Goal: Learn about a topic

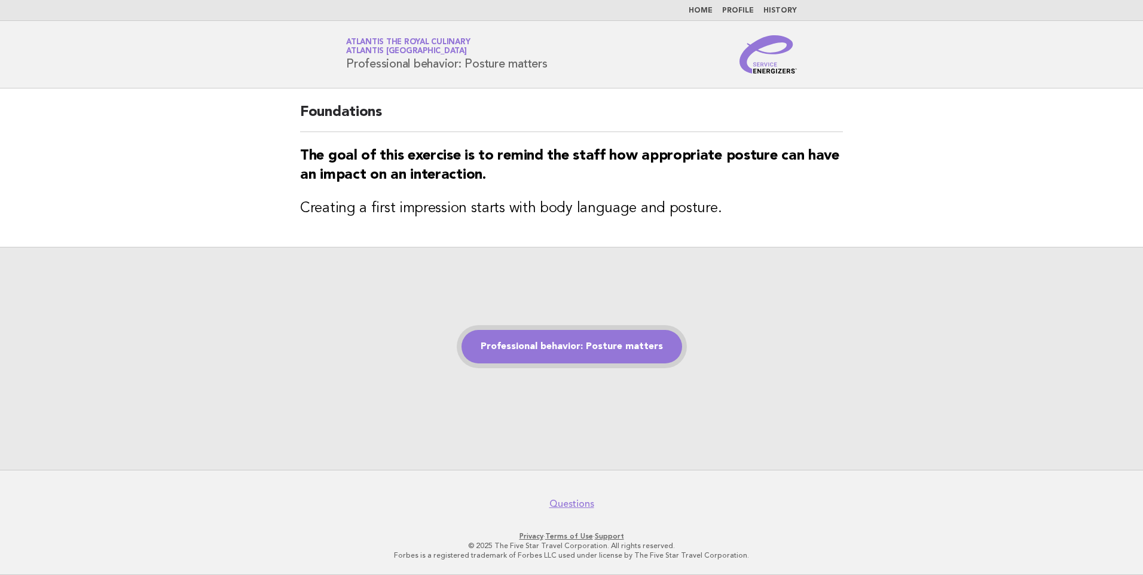
click at [552, 347] on link "Professional behavior: Posture matters" at bounding box center [572, 346] width 221 height 33
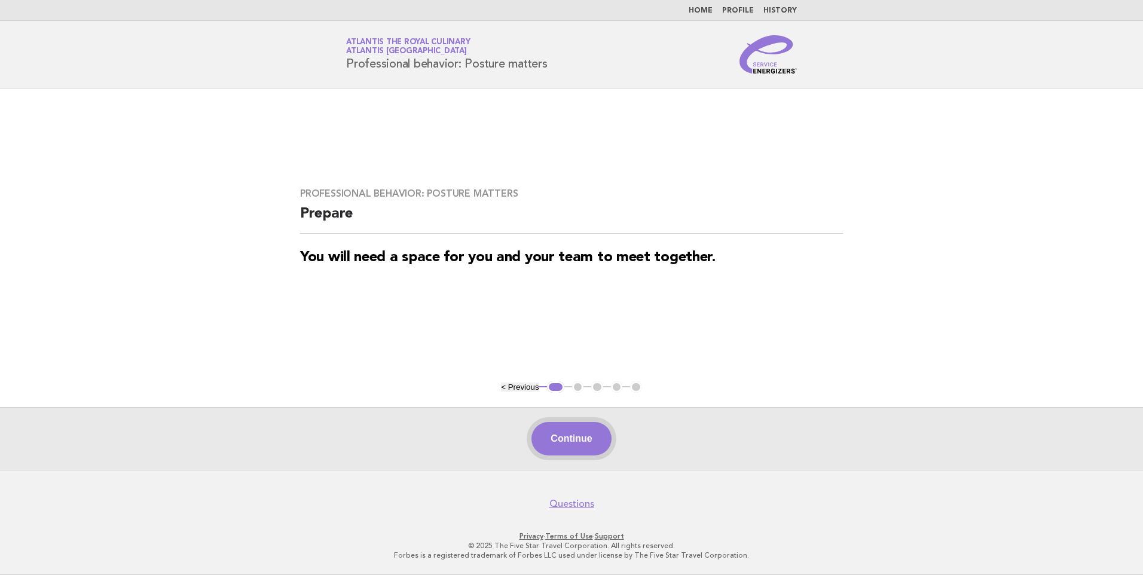
click at [568, 449] on button "Continue" at bounding box center [572, 438] width 80 height 33
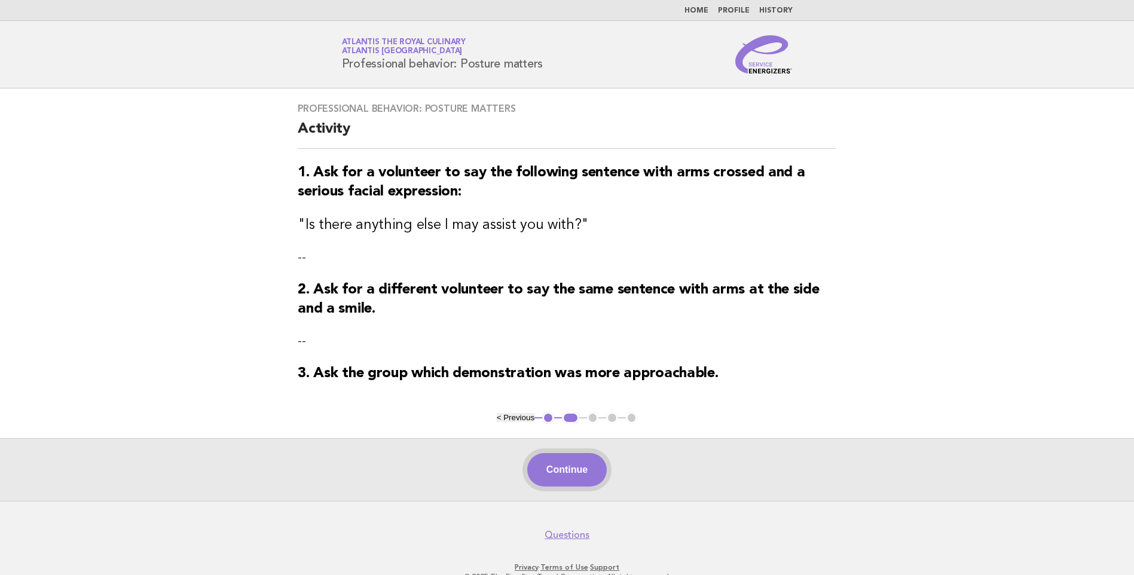
click at [565, 459] on button "Continue" at bounding box center [567, 469] width 80 height 33
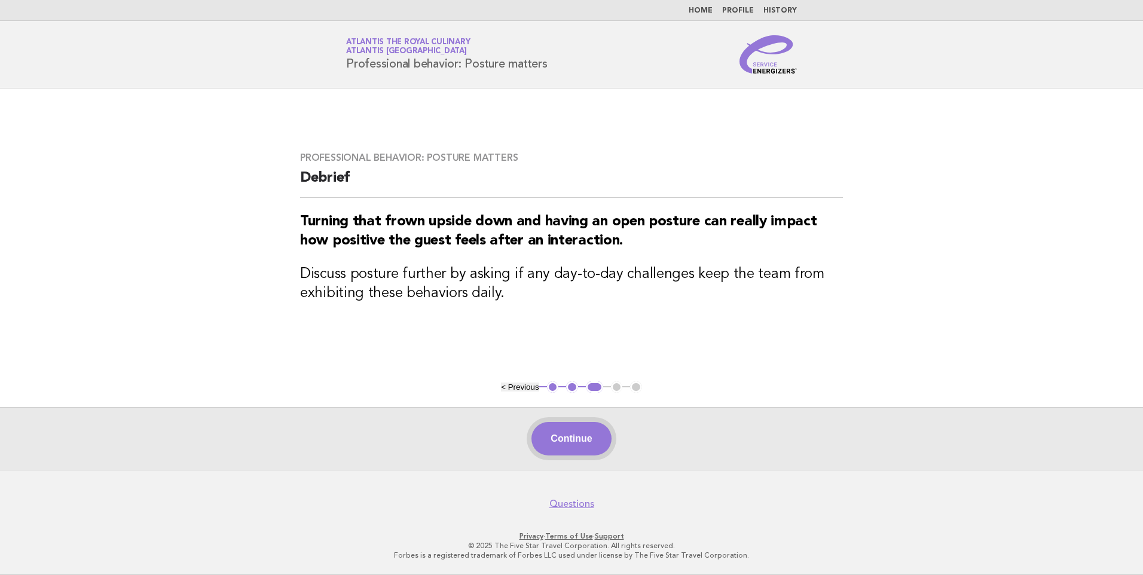
click at [575, 444] on button "Continue" at bounding box center [572, 438] width 80 height 33
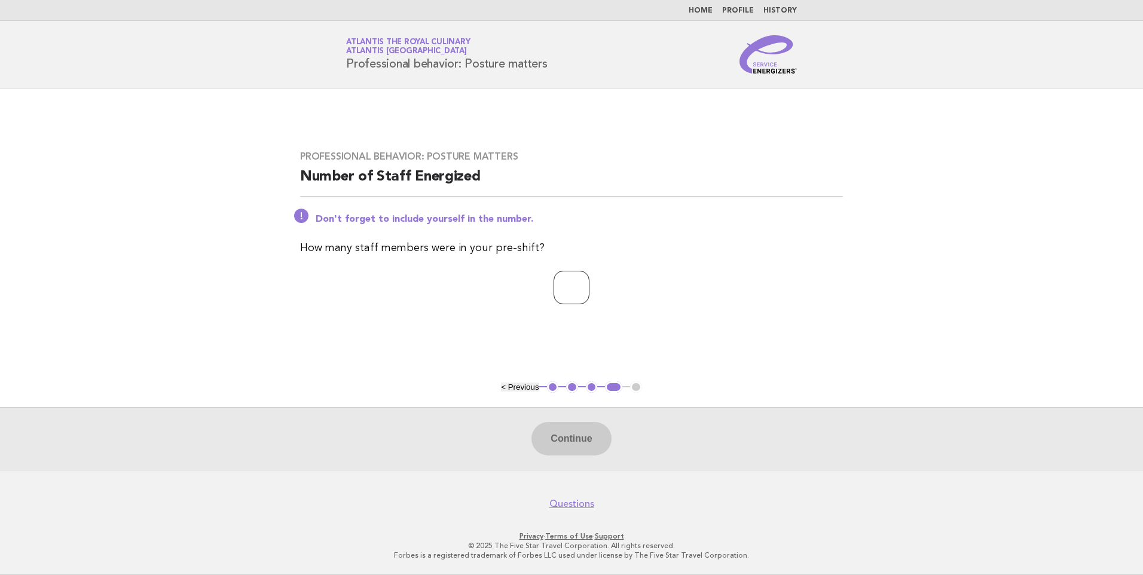
click at [554, 285] on input "number" at bounding box center [572, 287] width 36 height 33
type input "*"
click at [576, 438] on button "Continue" at bounding box center [572, 438] width 80 height 33
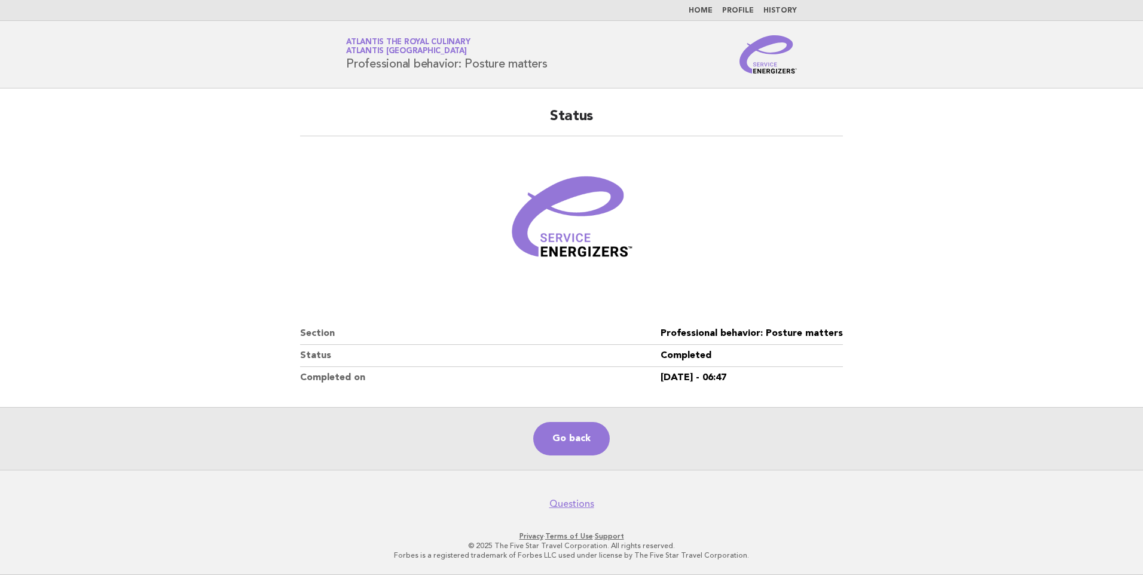
click at [788, 462] on div "Go back" at bounding box center [571, 438] width 1143 height 63
click at [539, 438] on link "Go back" at bounding box center [571, 438] width 77 height 33
